Goal: Participate in discussion: Engage in conversation with other users on a specific topic

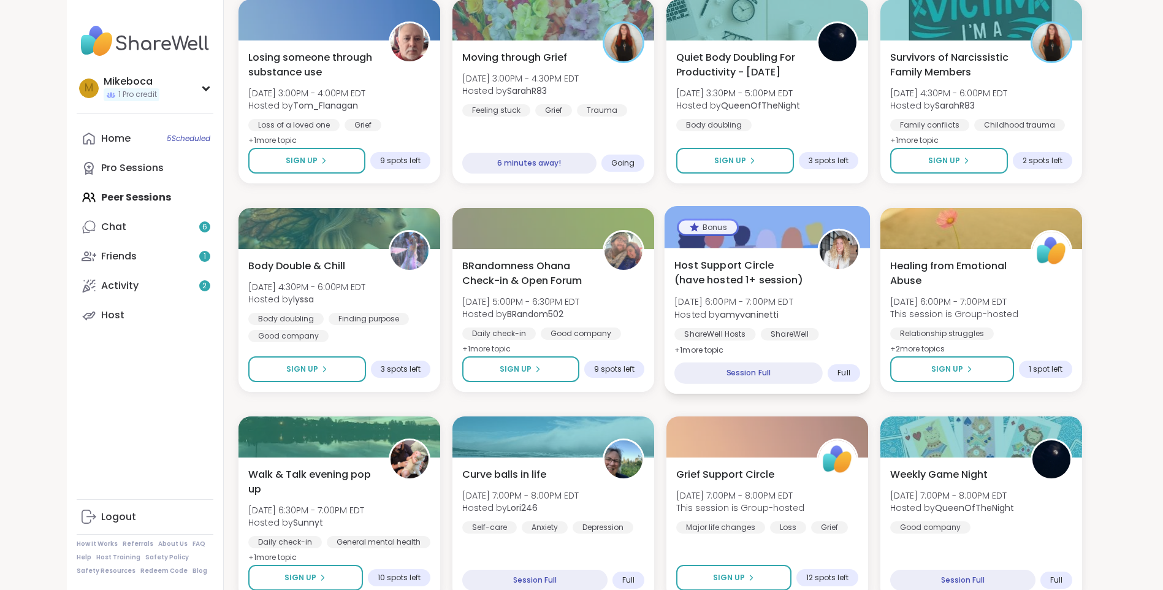
scroll to position [446, 0]
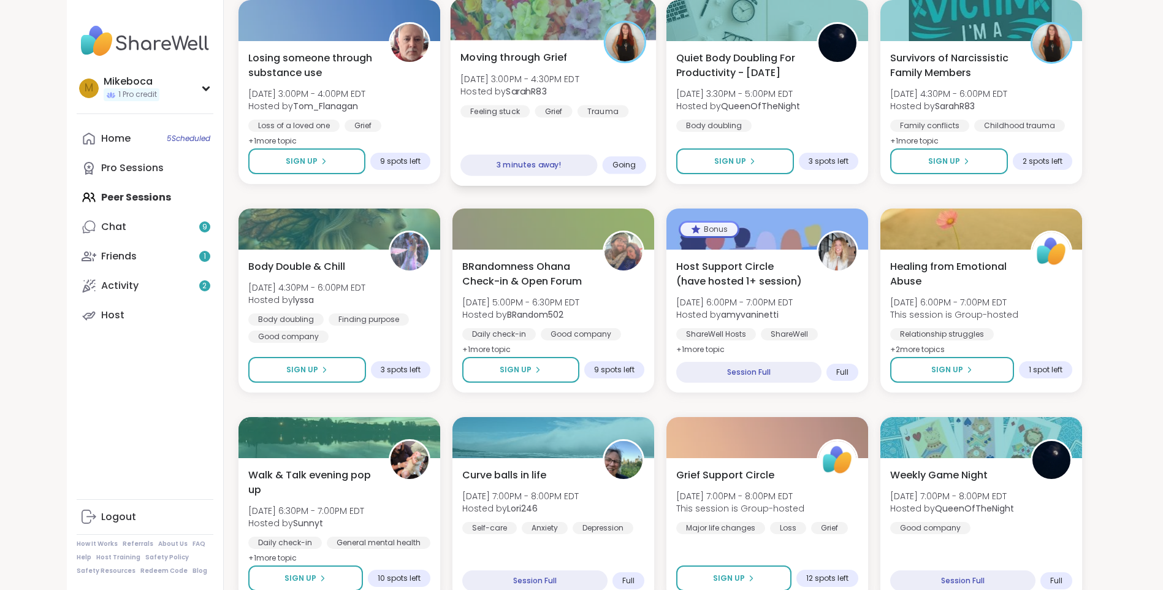
click at [515, 164] on div "3 minutes away!" at bounding box center [529, 165] width 137 height 21
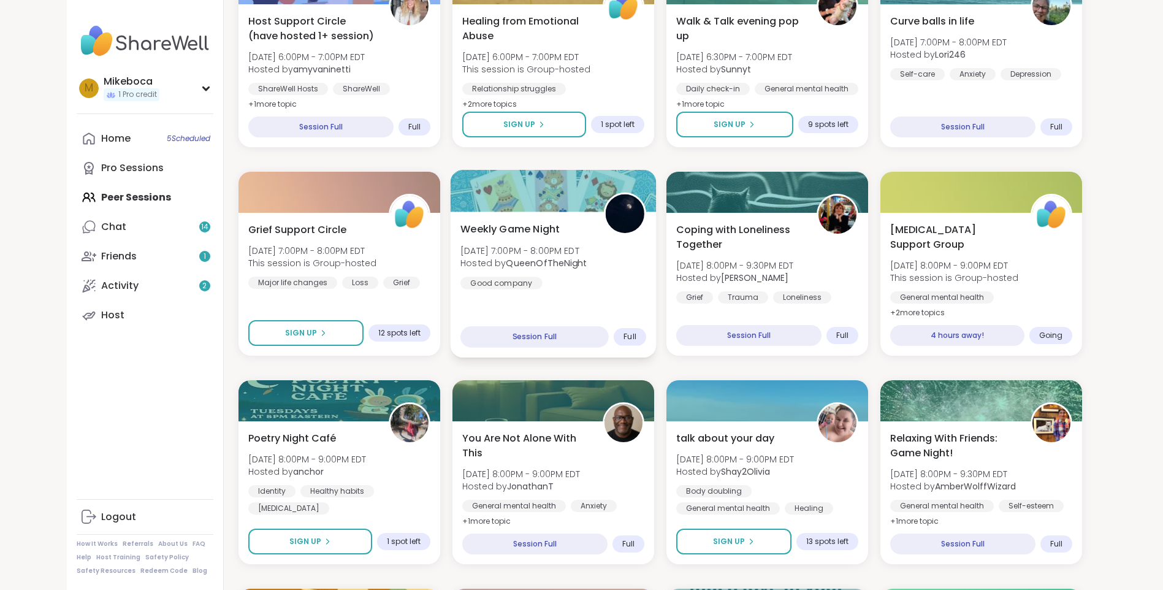
scroll to position [630, 0]
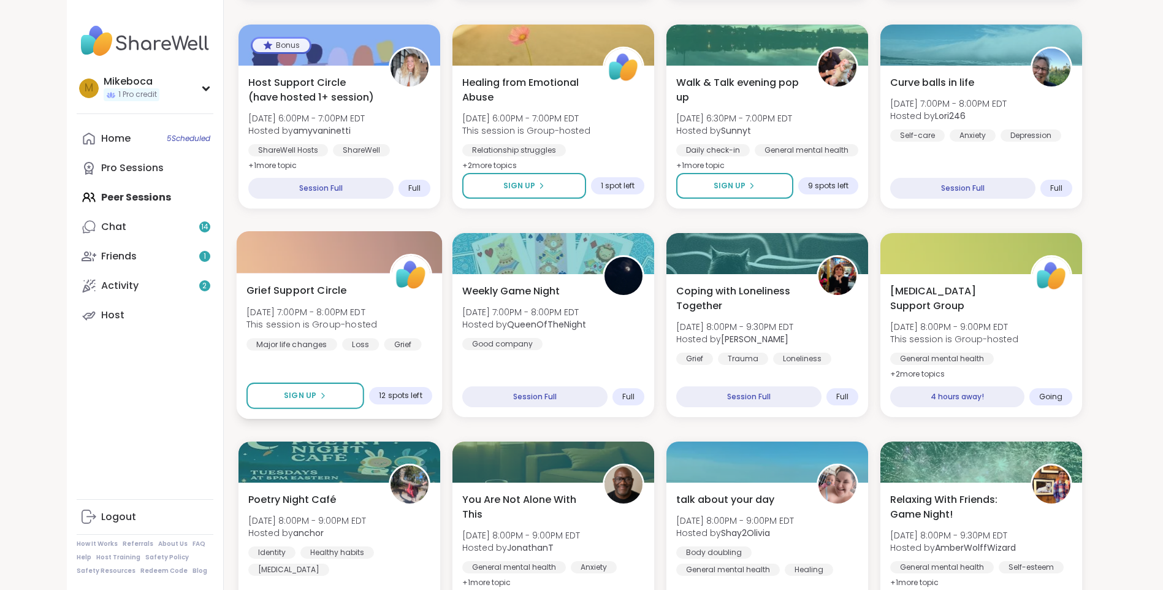
click at [280, 302] on div "Grief Support Circle [DATE] 7:00PM - 8:00PM EDT This session is Group-hosted Ma…" at bounding box center [340, 316] width 186 height 67
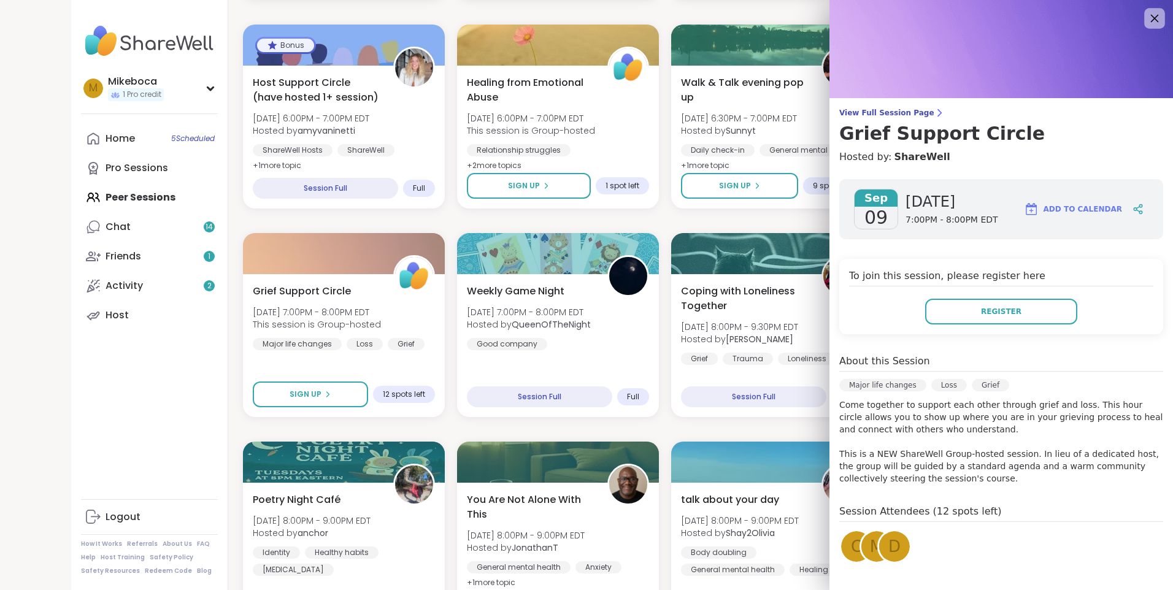
click at [1146, 24] on icon at bounding box center [1153, 17] width 15 height 15
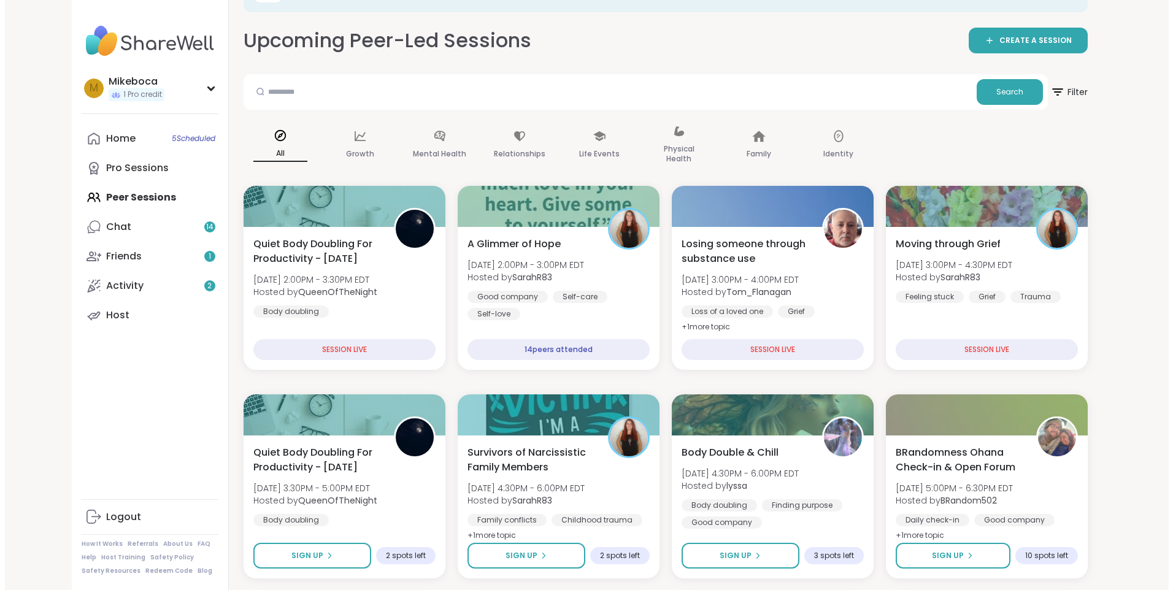
scroll to position [0, 0]
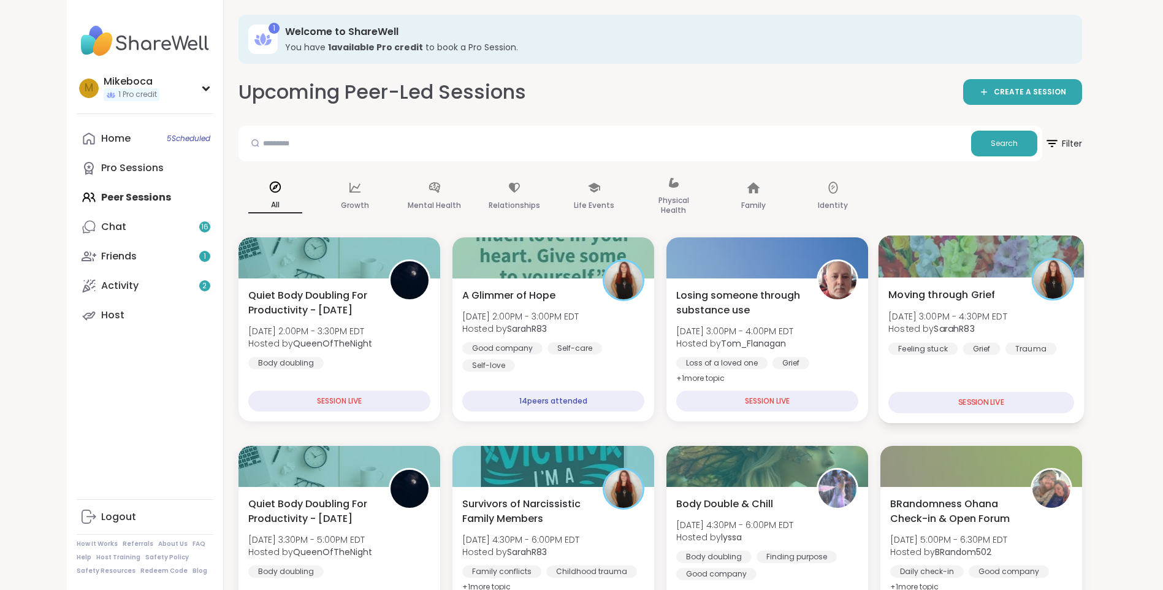
click at [959, 406] on div "SESSION LIVE" at bounding box center [982, 402] width 186 height 21
click at [915, 323] on span "Hosted by SarahR83" at bounding box center [948, 329] width 119 height 12
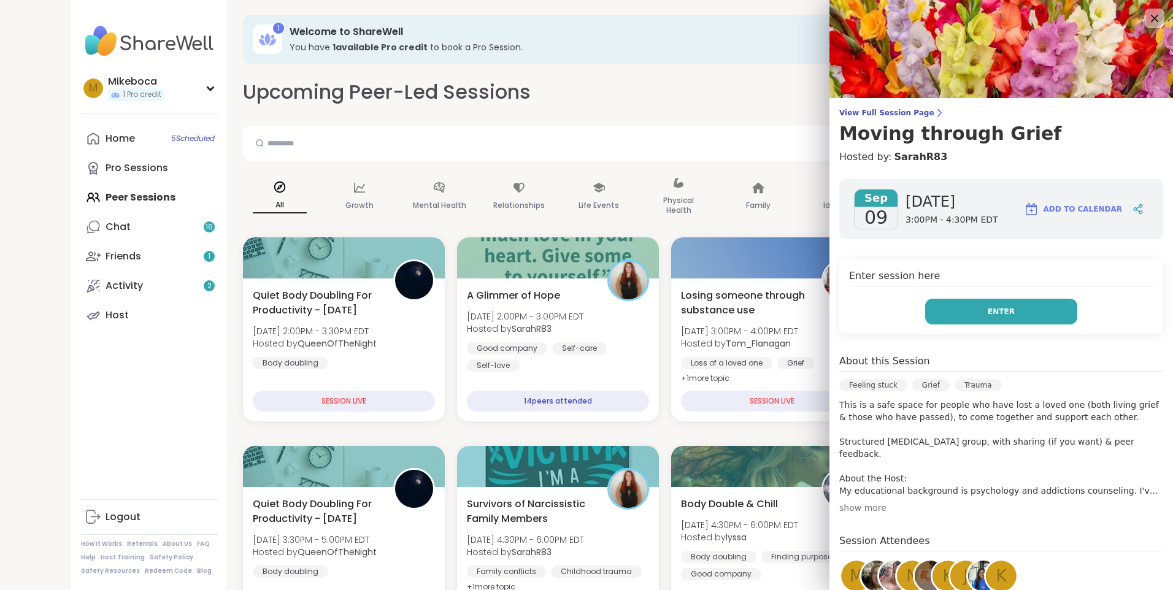
click at [987, 312] on span "Enter" at bounding box center [1000, 311] width 27 height 11
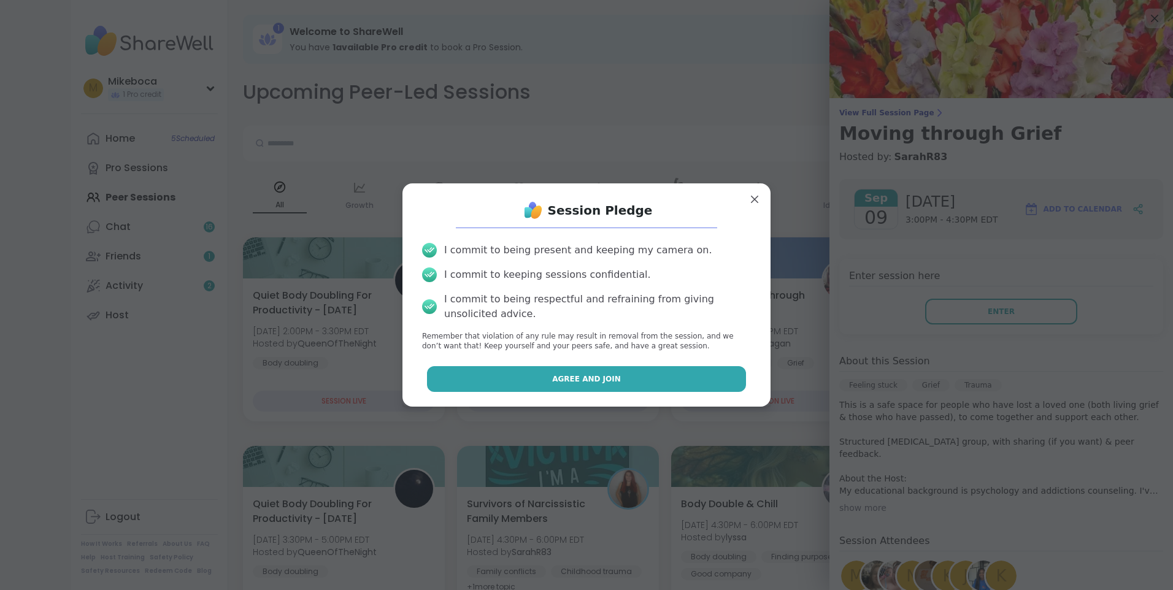
click at [532, 375] on button "Agree and Join" at bounding box center [587, 379] width 320 height 26
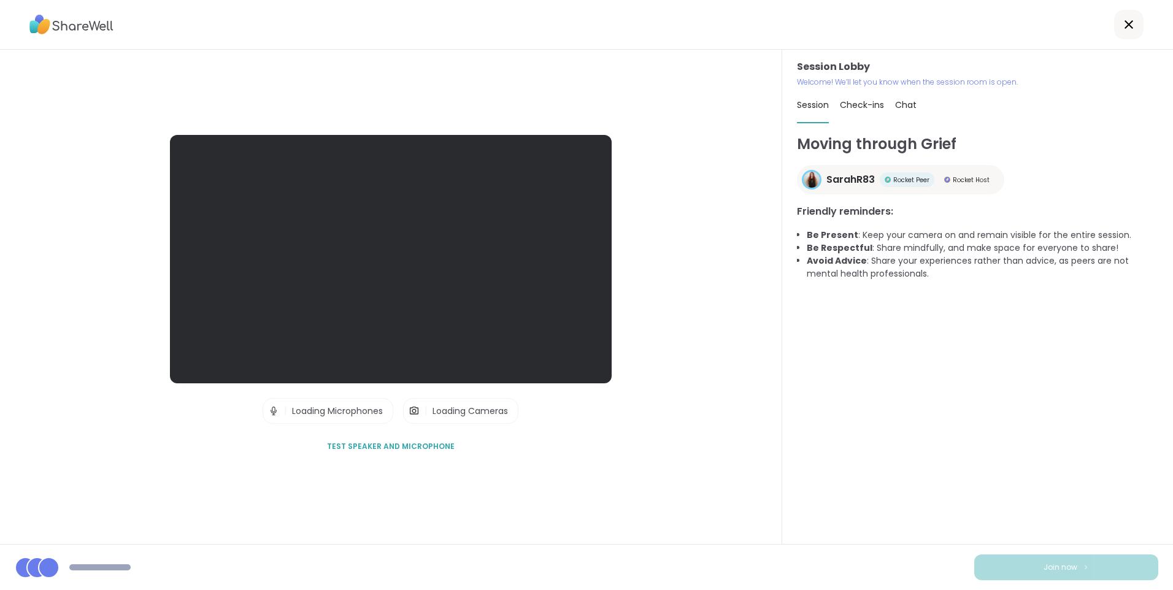
click at [270, 411] on img at bounding box center [273, 411] width 11 height 25
click at [269, 412] on img at bounding box center [273, 411] width 11 height 25
click at [348, 411] on span "Loading Microphones" at bounding box center [337, 411] width 91 height 12
click at [817, 101] on span "Session" at bounding box center [813, 105] width 32 height 12
click at [851, 102] on span "Check-ins" at bounding box center [862, 105] width 44 height 12
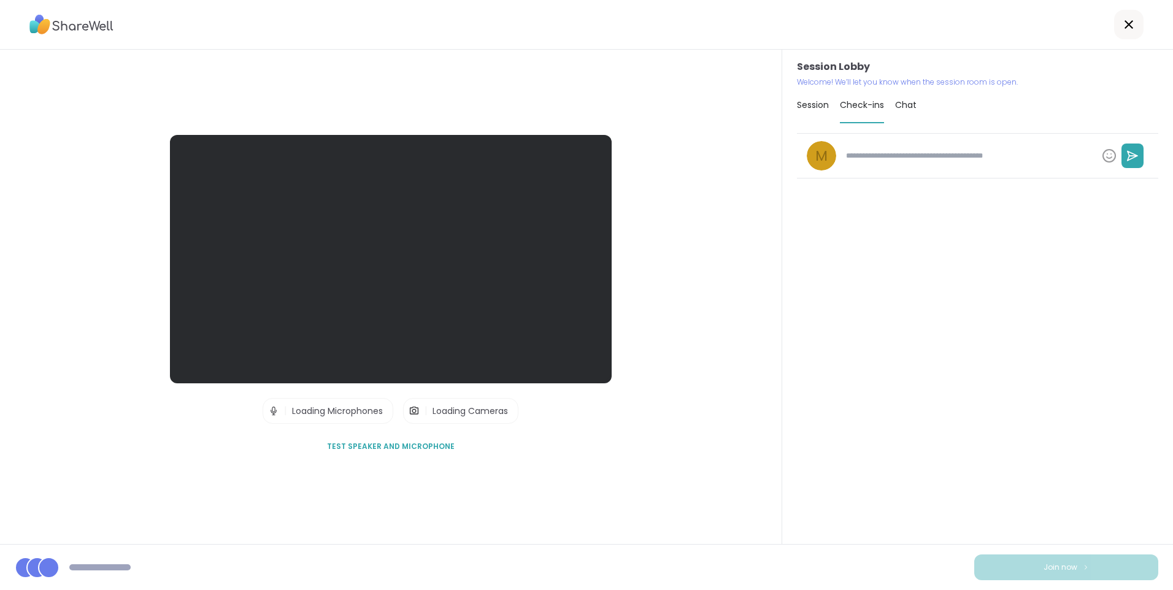
click at [872, 158] on textarea at bounding box center [969, 155] width 256 height 21
type textarea "*"
type textarea "**"
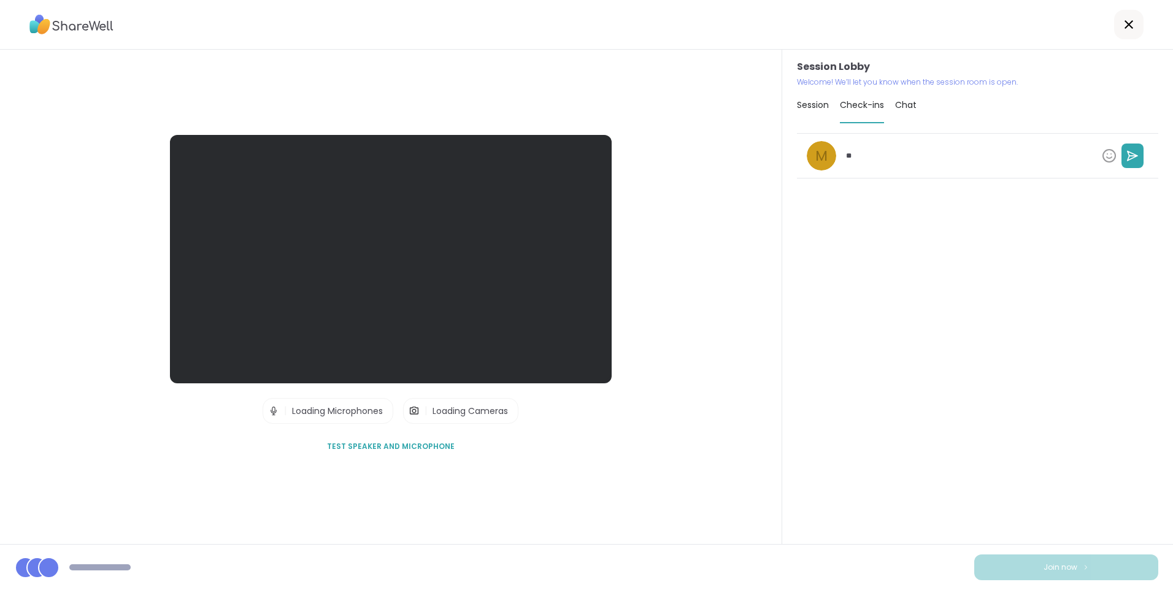
type textarea "*"
type textarea "***"
type textarea "*"
type textarea "****"
click at [1126, 158] on icon at bounding box center [1132, 156] width 12 height 12
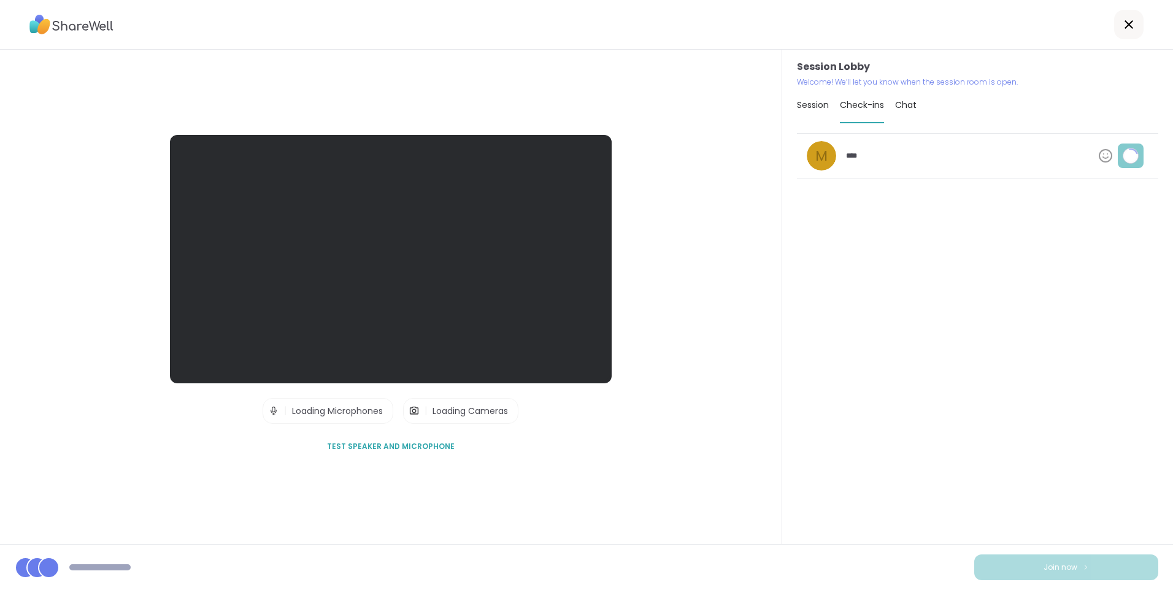
type textarea "*"
click at [330, 413] on span "Loading Microphones" at bounding box center [337, 411] width 91 height 12
click at [462, 414] on span "Loading Cameras" at bounding box center [469, 411] width 75 height 12
click at [399, 448] on span "Test speaker and microphone" at bounding box center [391, 446] width 128 height 11
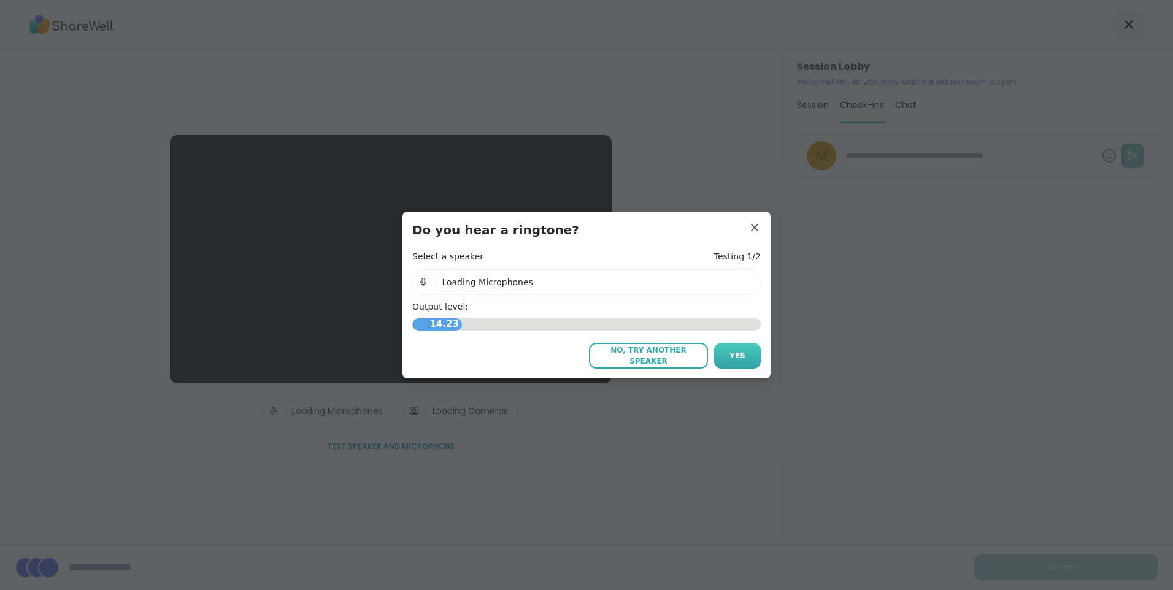
click at [732, 358] on span "Yes" at bounding box center [737, 355] width 16 height 11
click at [724, 354] on button "Yes" at bounding box center [737, 356] width 47 height 26
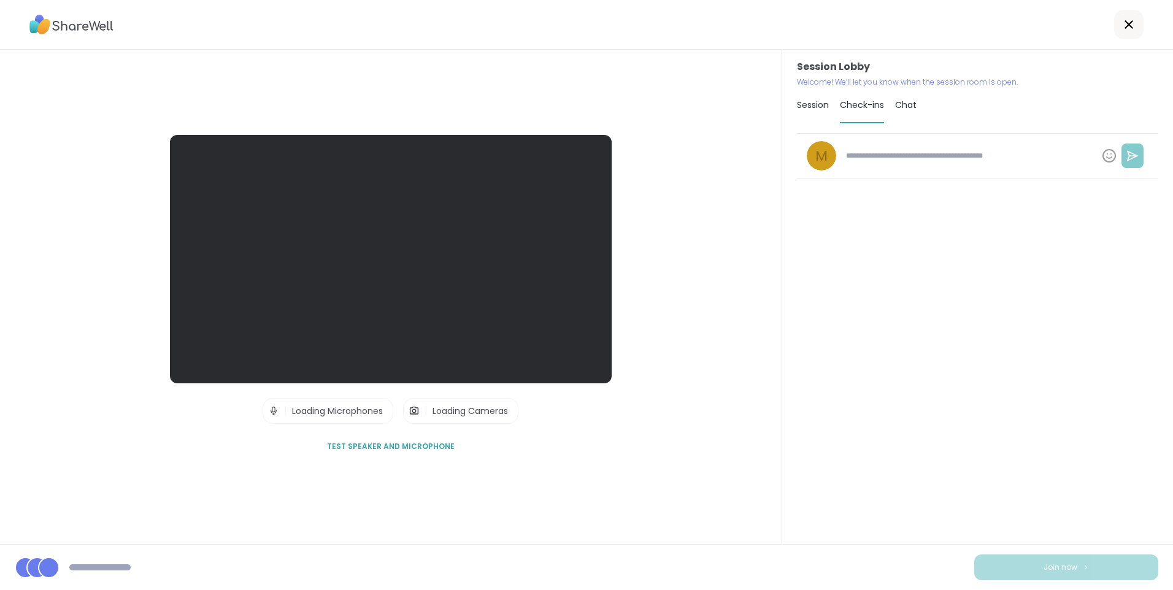
click at [402, 447] on span "Test speaker and microphone" at bounding box center [391, 446] width 128 height 11
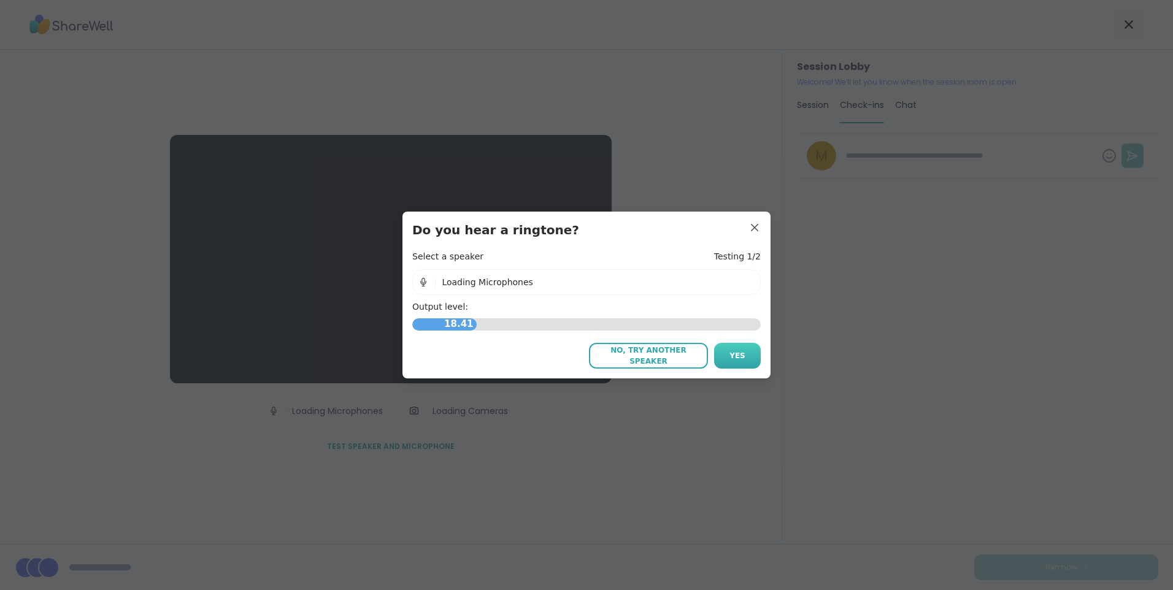
click at [737, 345] on button "Yes" at bounding box center [737, 356] width 47 height 26
click at [650, 351] on span "No, try another microphone" at bounding box center [648, 356] width 107 height 22
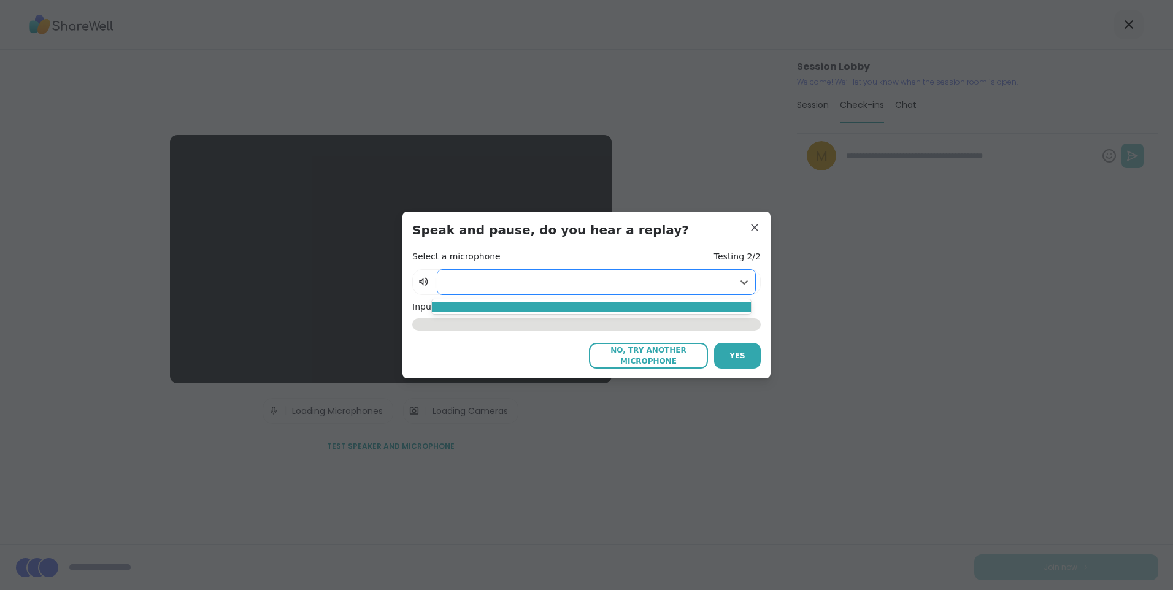
click at [452, 287] on div at bounding box center [584, 282] width 283 height 15
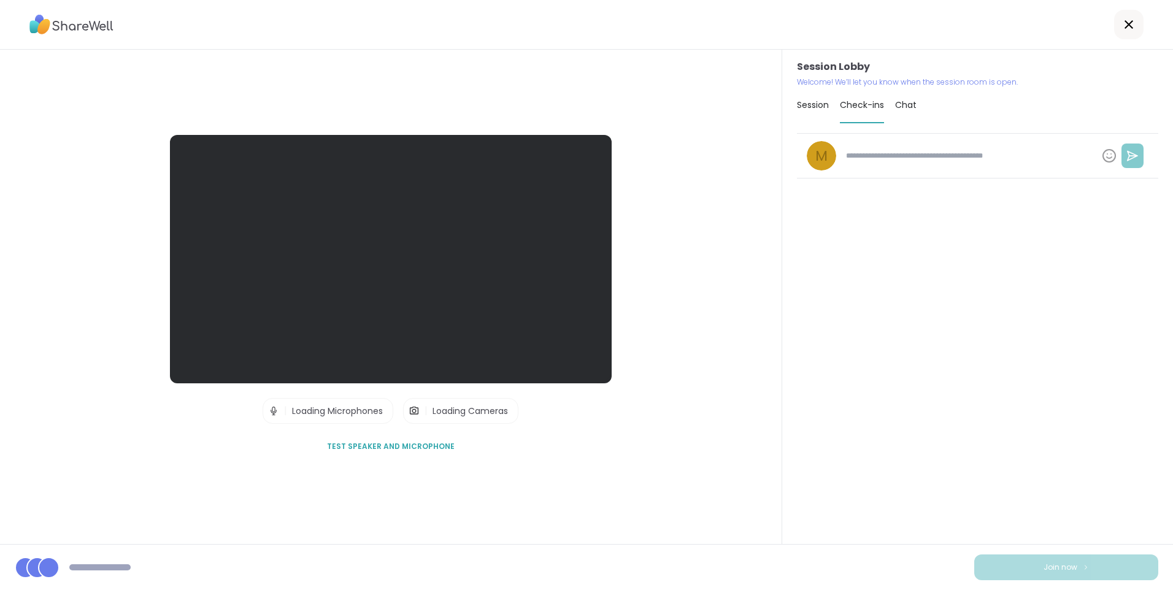
click at [805, 105] on span "Session" at bounding box center [813, 105] width 32 height 12
